Goal: Task Accomplishment & Management: Complete application form

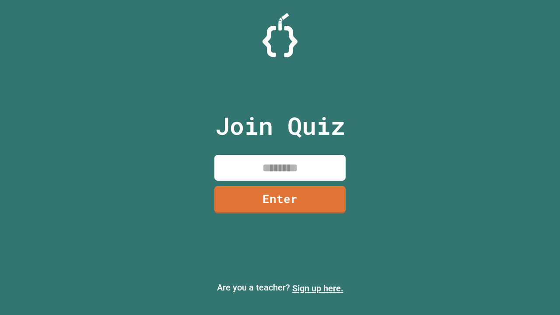
click at [318, 289] on link "Sign up here." at bounding box center [317, 288] width 51 height 11
